Goal: Task Accomplishment & Management: Use online tool/utility

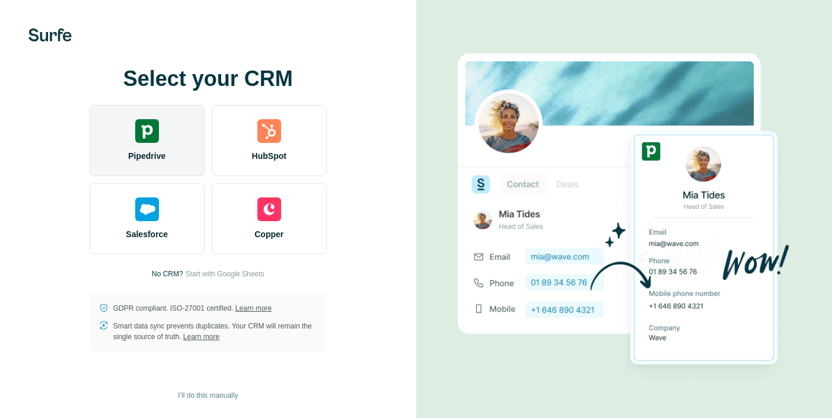
click at [152, 152] on span "Pipedrive" at bounding box center [146, 156] width 37 height 12
